Goal: Browse casually: Explore the website without a specific task or goal

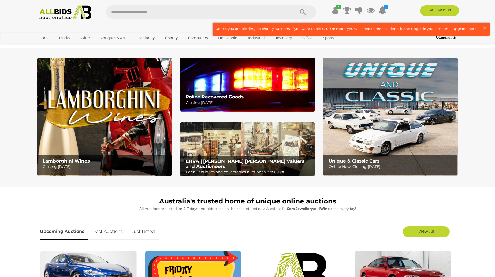
click at [263, 84] on img at bounding box center [247, 85] width 135 height 54
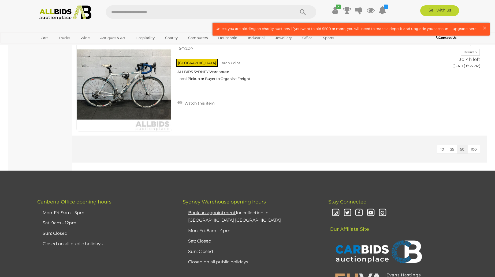
scroll to position [2178, 0]
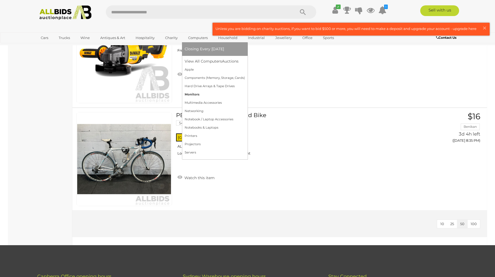
click at [200, 91] on link "Monitors" at bounding box center [215, 95] width 60 height 8
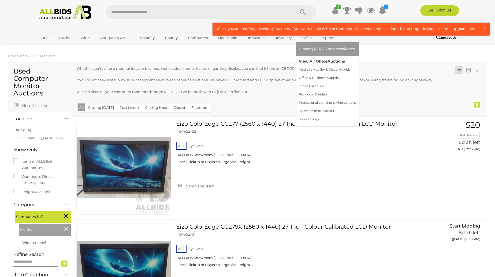
click at [311, 61] on link "View All Office Auctions" at bounding box center [328, 61] width 58 height 8
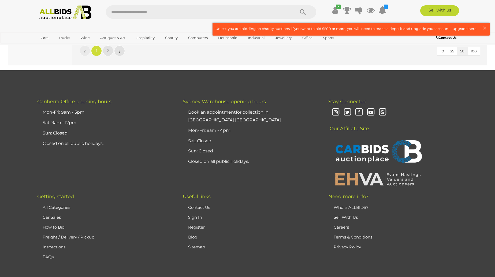
scroll to position [5059, 0]
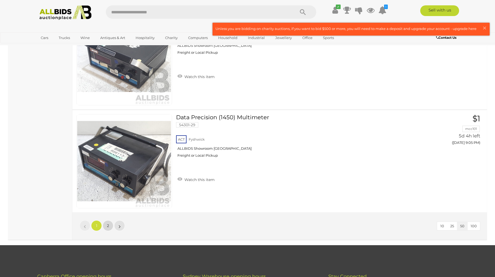
click at [108, 224] on span "2" at bounding box center [108, 226] width 2 height 5
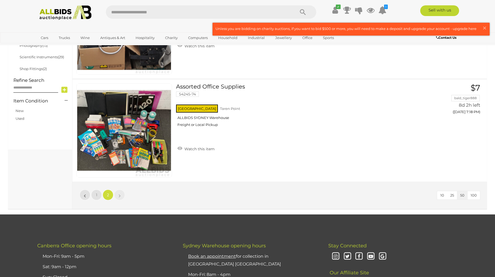
scroll to position [196, 0]
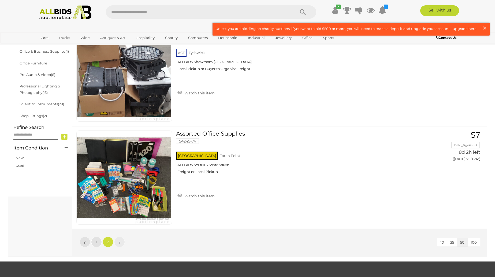
click at [485, 28] on span "×" at bounding box center [484, 28] width 5 height 10
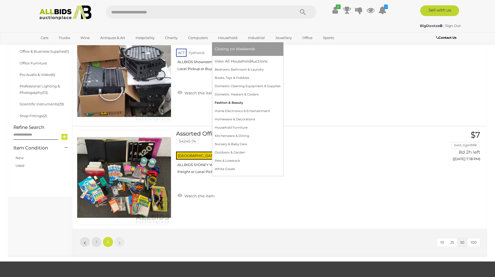
click at [232, 105] on link "Fashion & Beauty" at bounding box center [248, 103] width 66 height 8
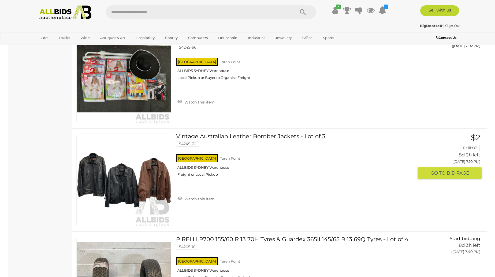
scroll to position [696, 0]
